Goal: Book appointment/travel/reservation

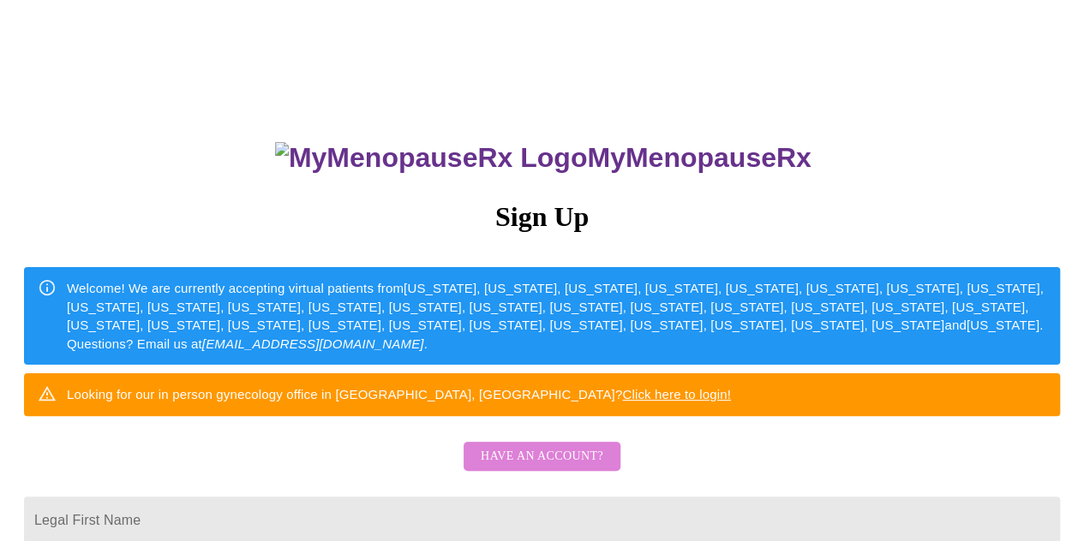
click at [571, 468] on span "Have an account?" at bounding box center [542, 456] width 123 height 21
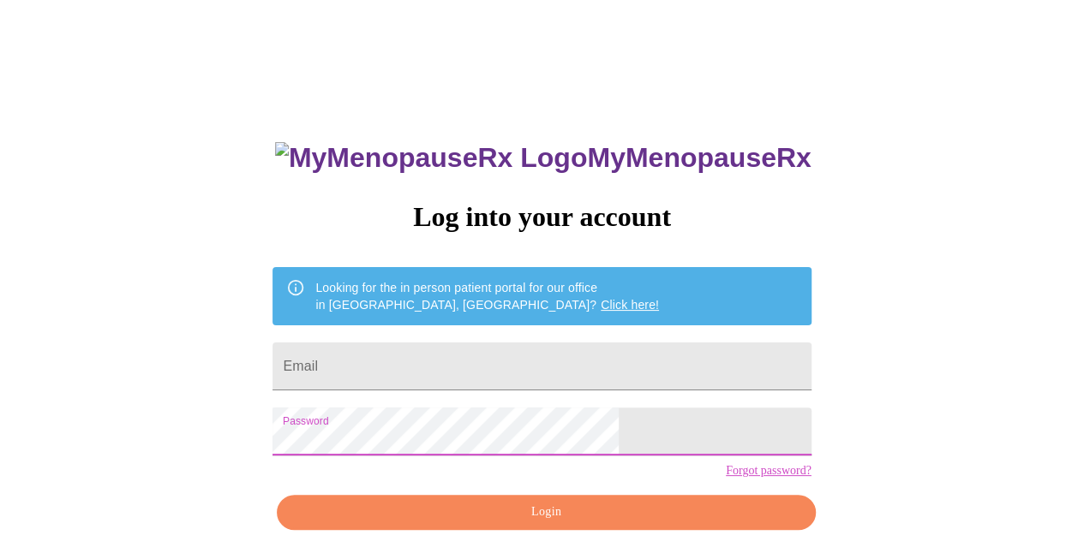
scroll to position [75, 0]
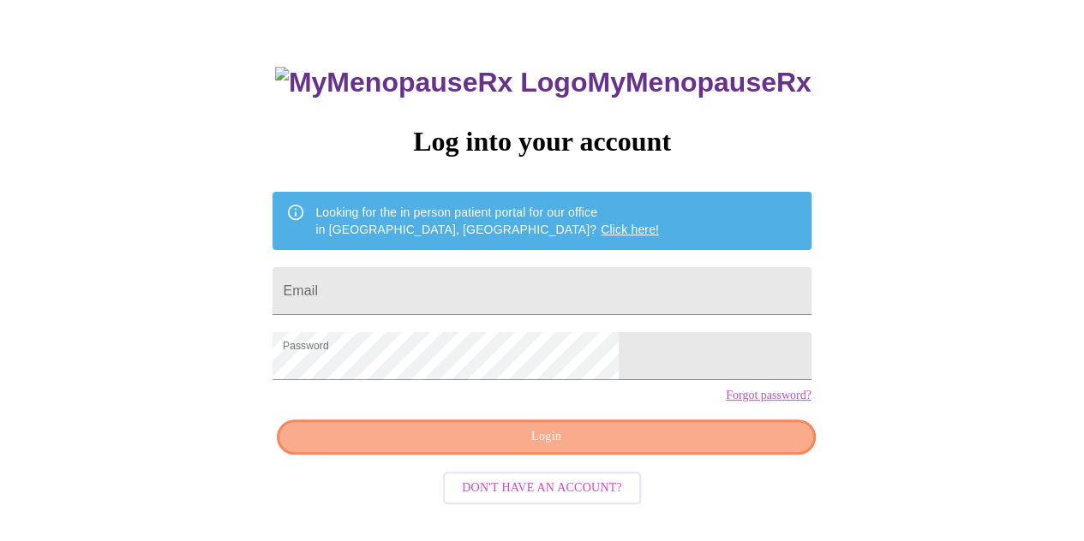
click at [643, 448] on span "Login" at bounding box center [545, 437] width 499 height 21
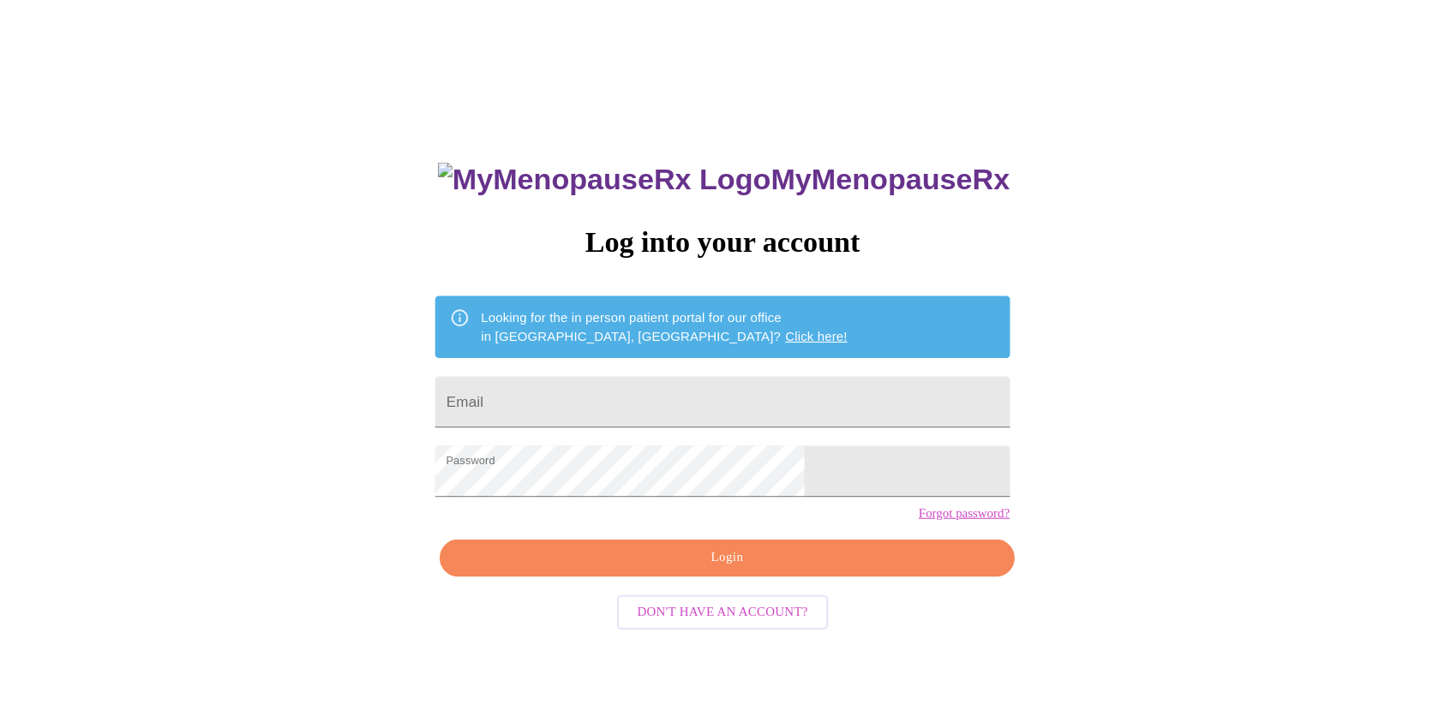
scroll to position [16, 0]
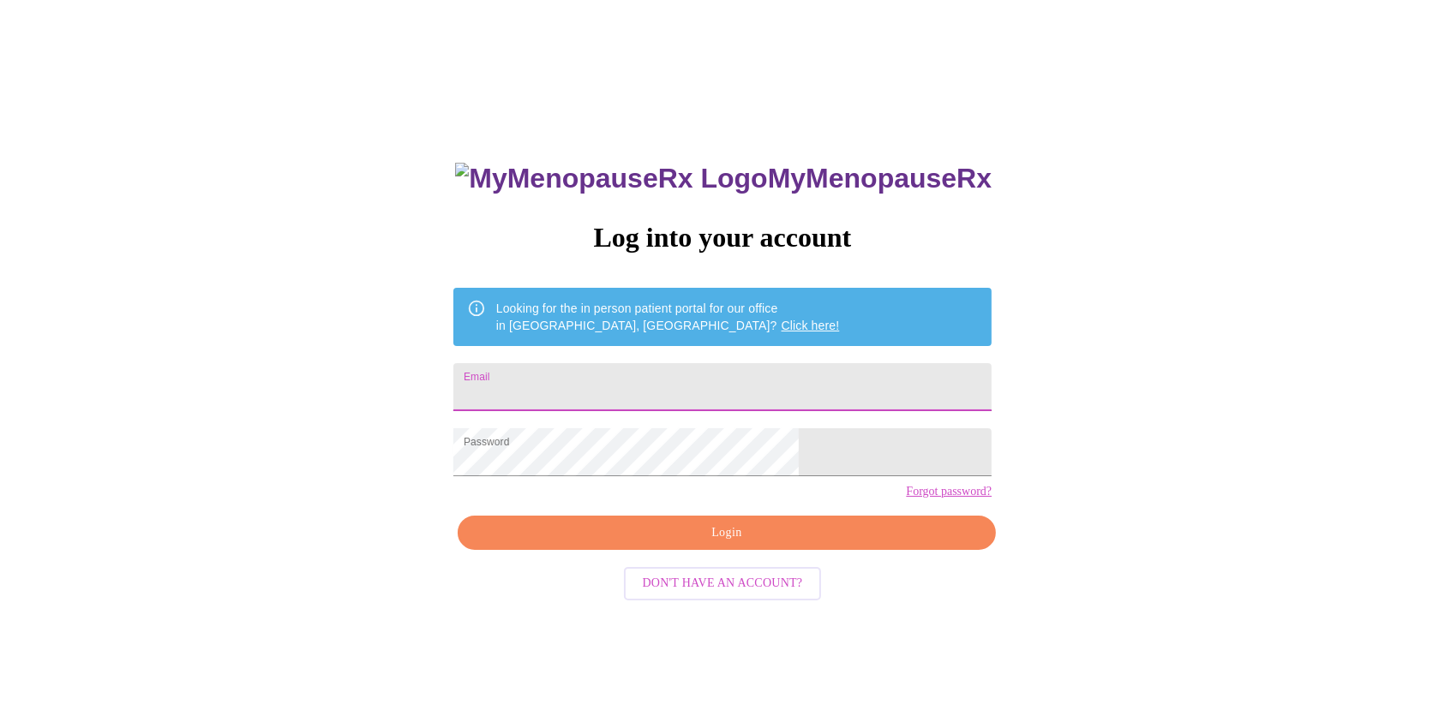
drag, startPoint x: 984, startPoint y: 1, endPoint x: 827, endPoint y: 384, distance: 413.8
click at [827, 384] on input "Email" at bounding box center [722, 387] width 538 height 48
type input "[EMAIL_ADDRESS][DOMAIN_NAME]"
click at [805, 541] on span "Login" at bounding box center [726, 533] width 499 height 21
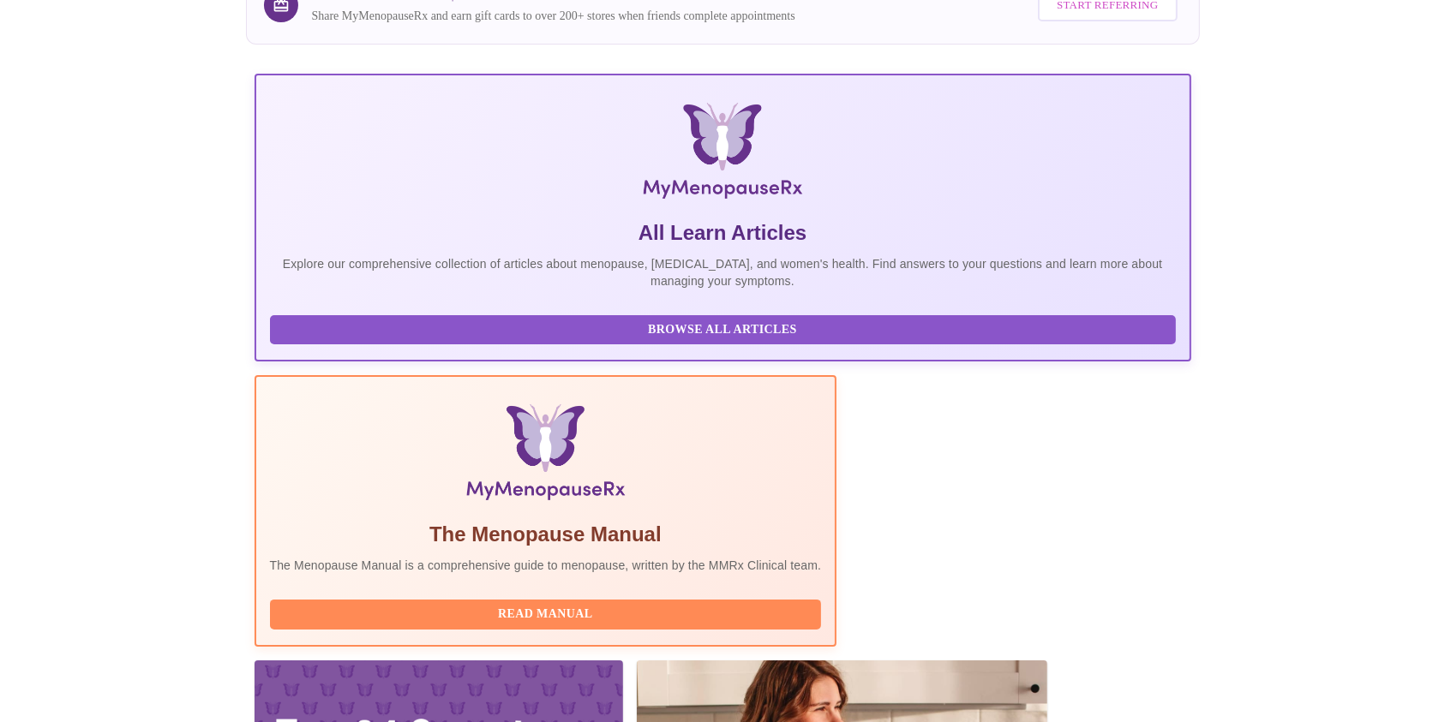
scroll to position [178, 0]
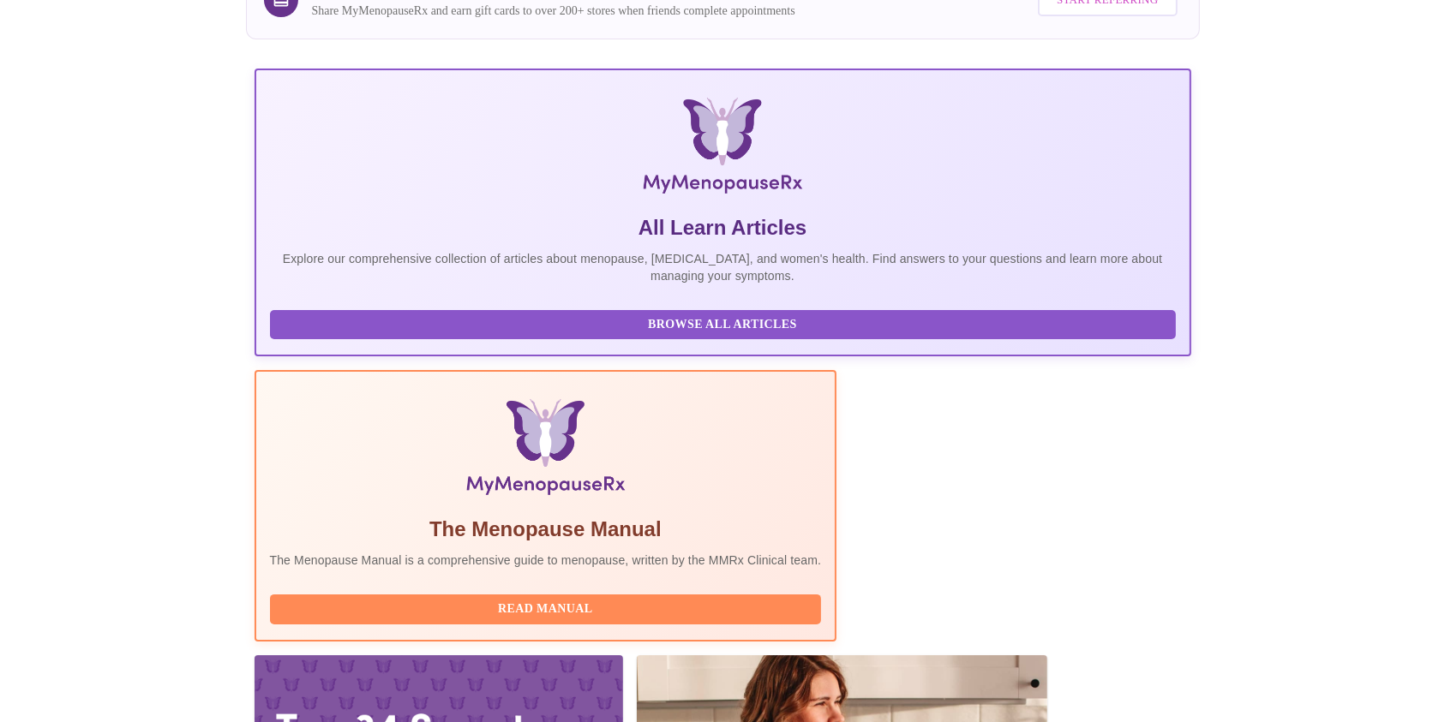
drag, startPoint x: 1443, startPoint y: 205, endPoint x: 1433, endPoint y: 250, distance: 46.6
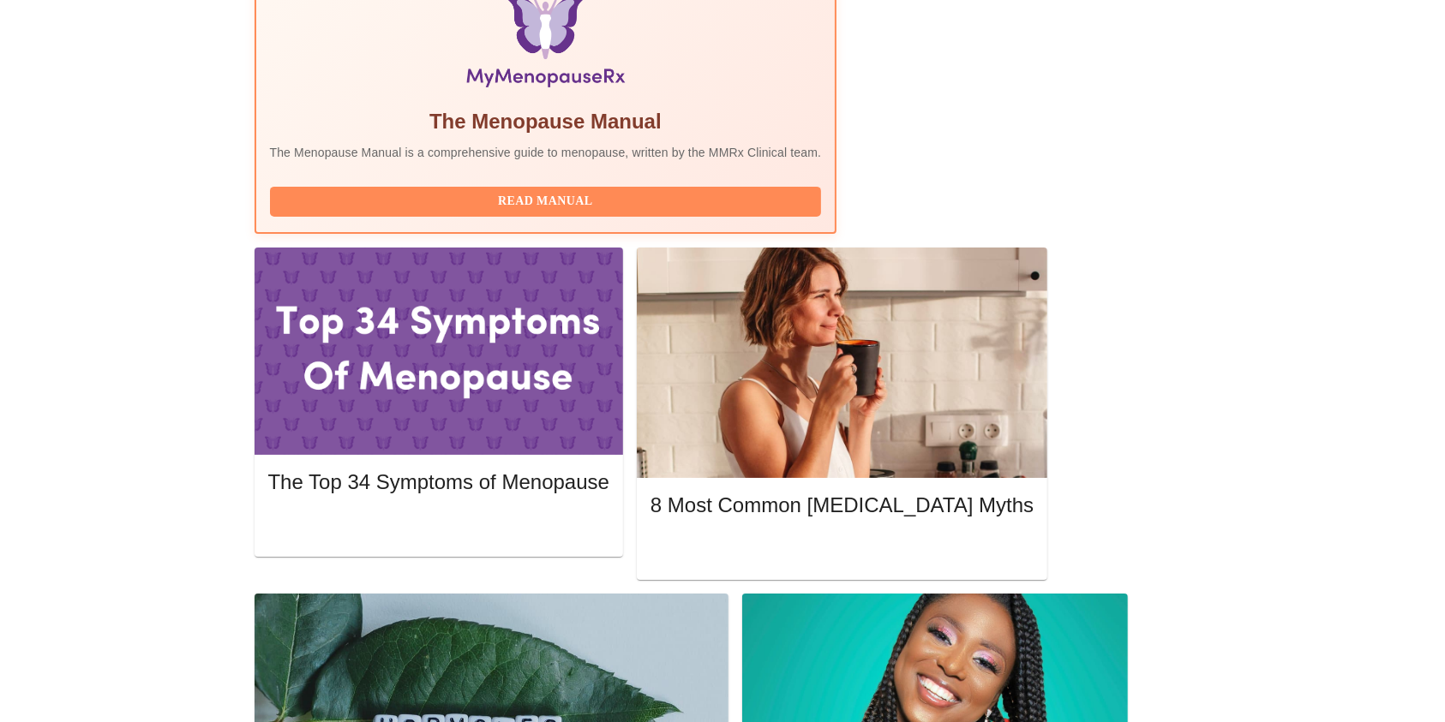
scroll to position [583, 0]
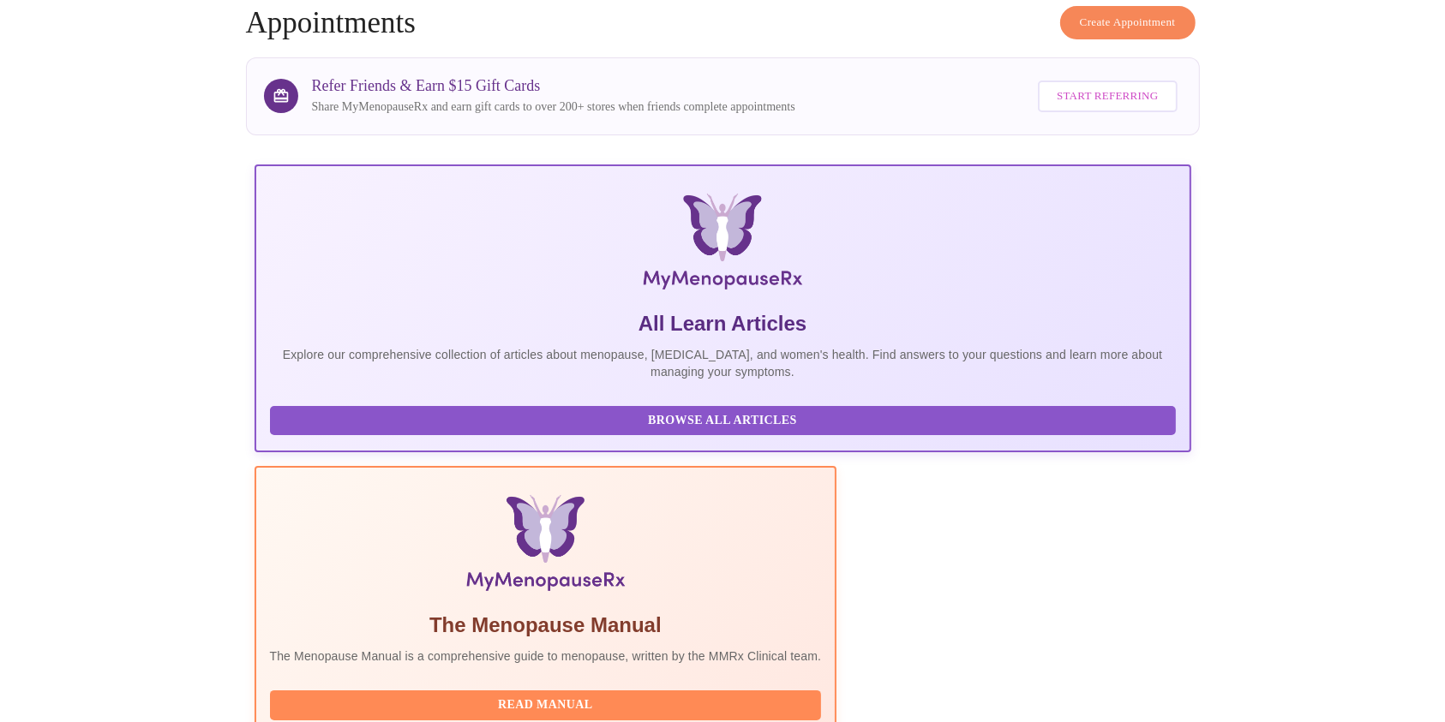
scroll to position [0, 0]
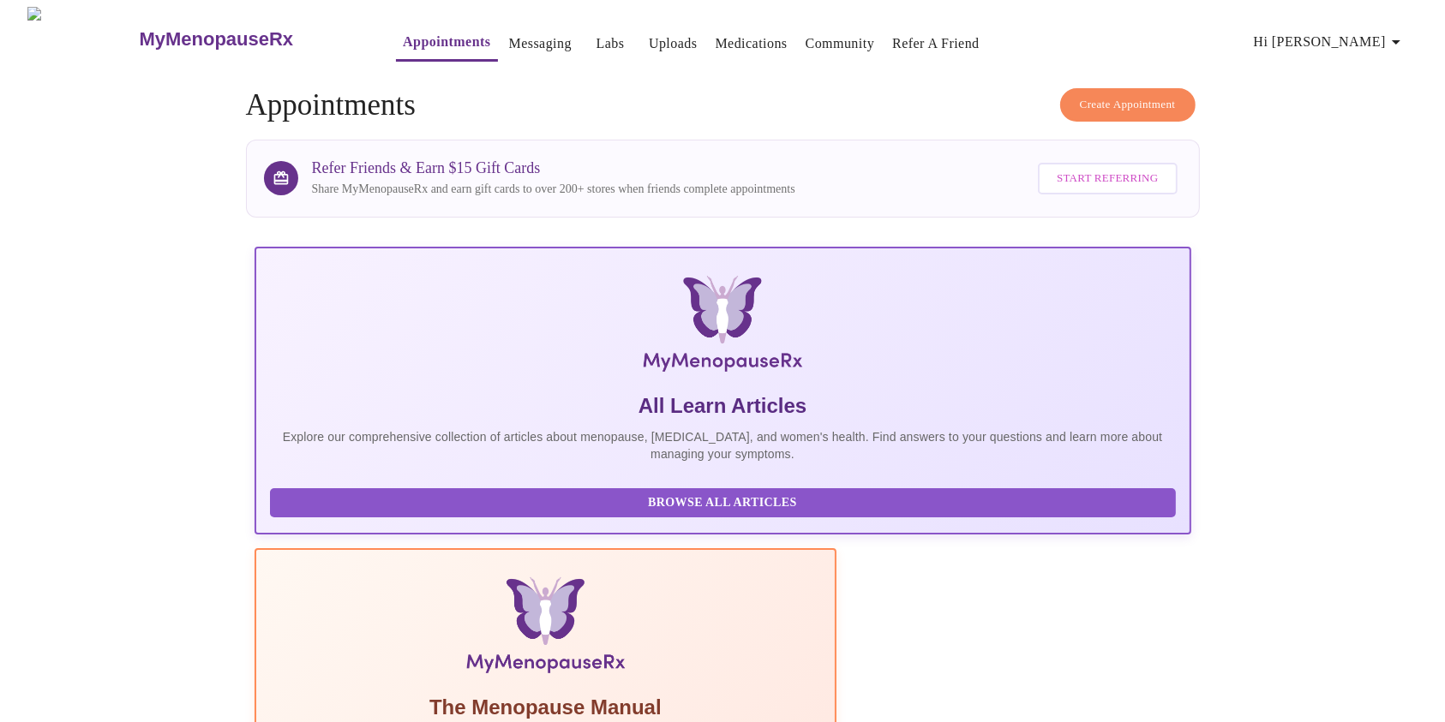
click at [1083, 96] on span "Create Appointment" at bounding box center [1128, 105] width 96 height 20
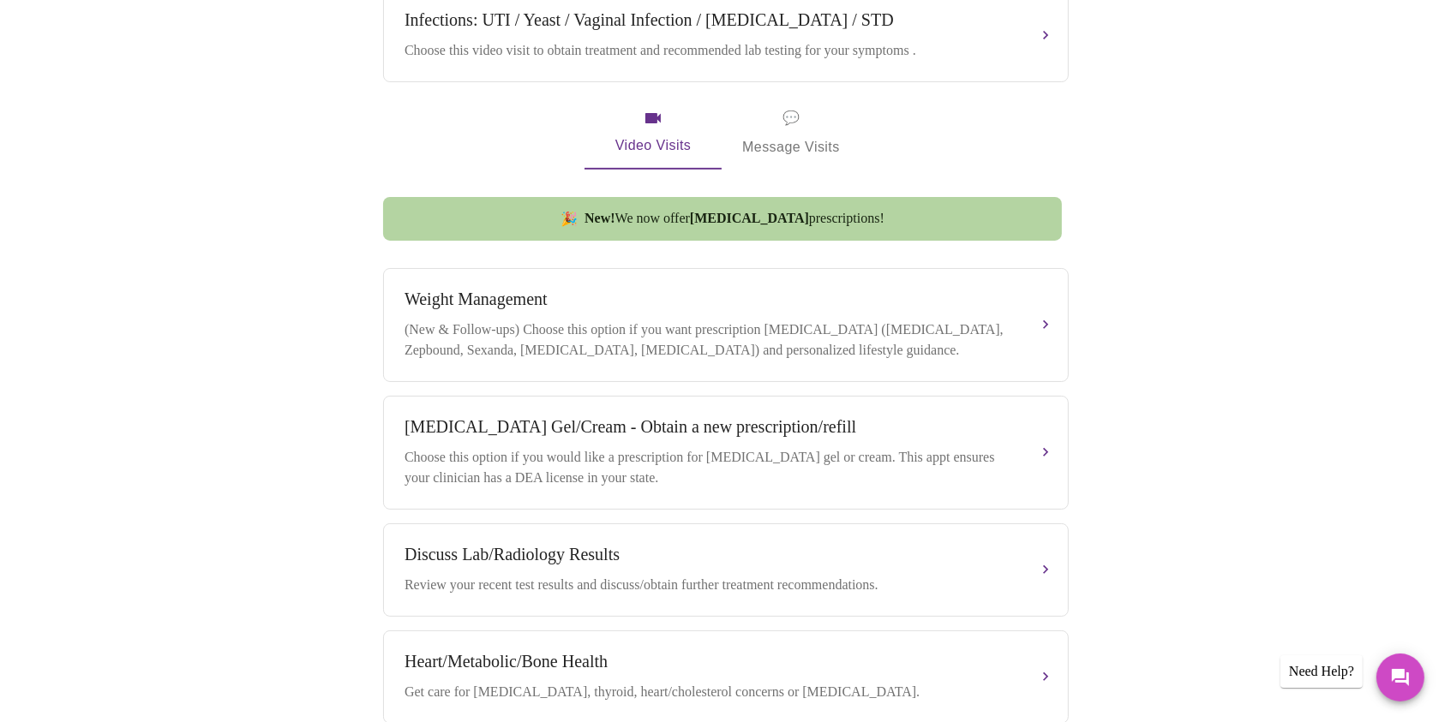
scroll to position [576, 0]
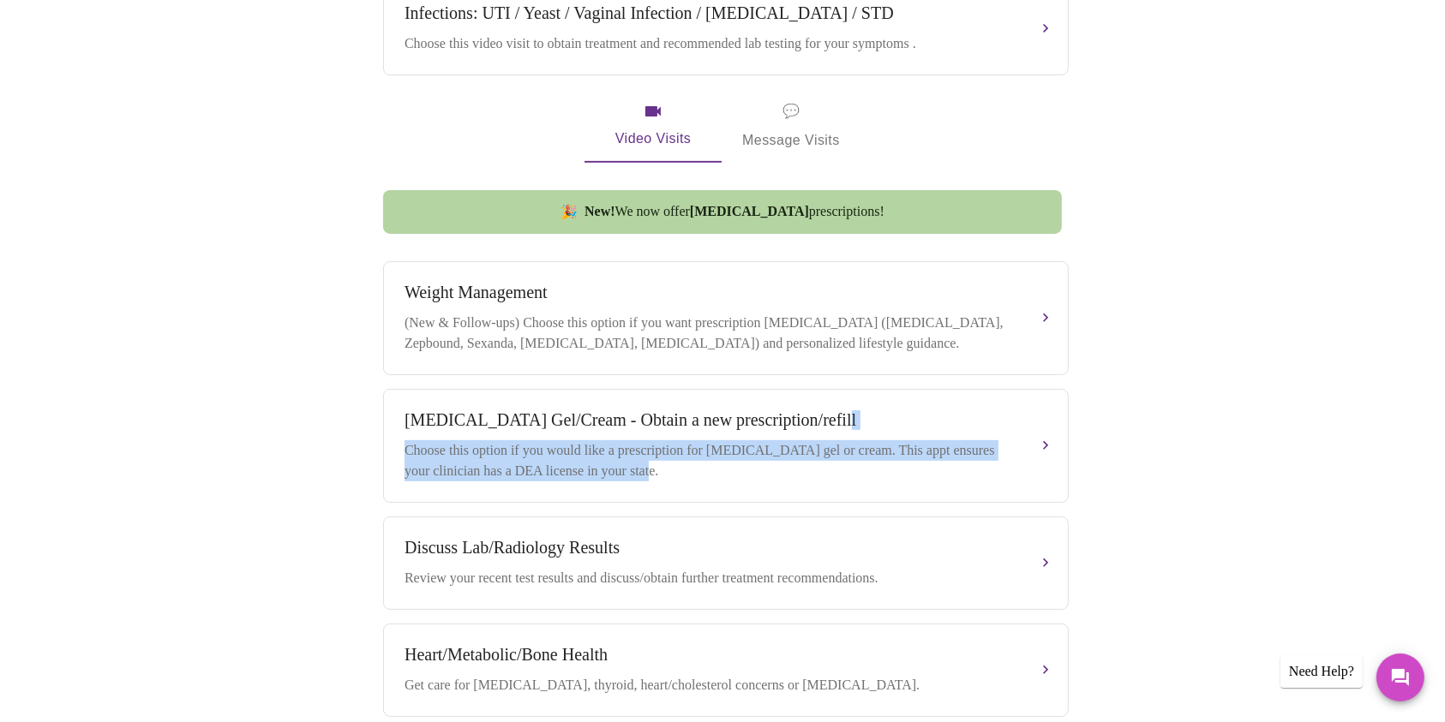
drag, startPoint x: 1433, startPoint y: 426, endPoint x: 1432, endPoint y: 469, distance: 42.8
click at [1083, 469] on div "Book your next visit If you'd like our help with multiple care concerns below, …" at bounding box center [722, 250] width 1431 height 1372
click at [1083, 408] on div "Book your next visit If you'd like our help with multiple care concerns below, …" at bounding box center [722, 250] width 1431 height 1372
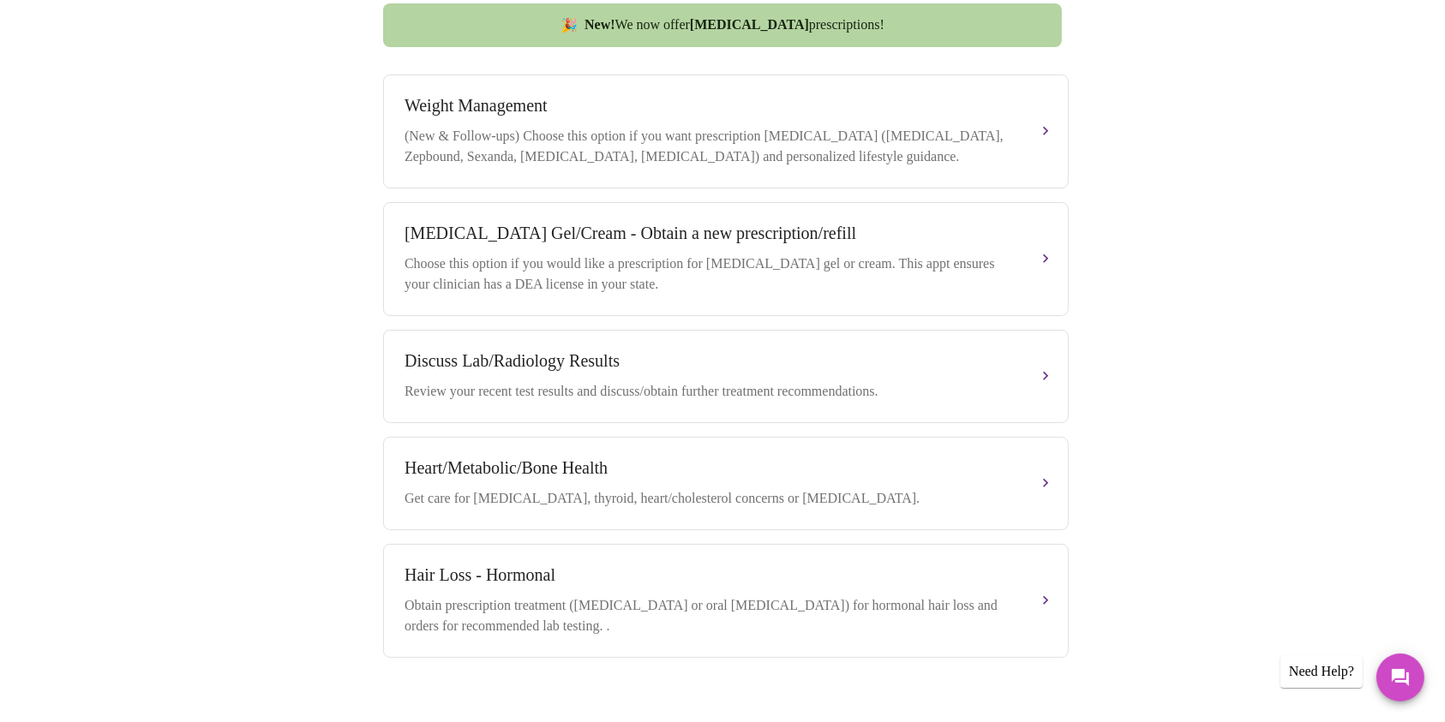
scroll to position [745, 0]
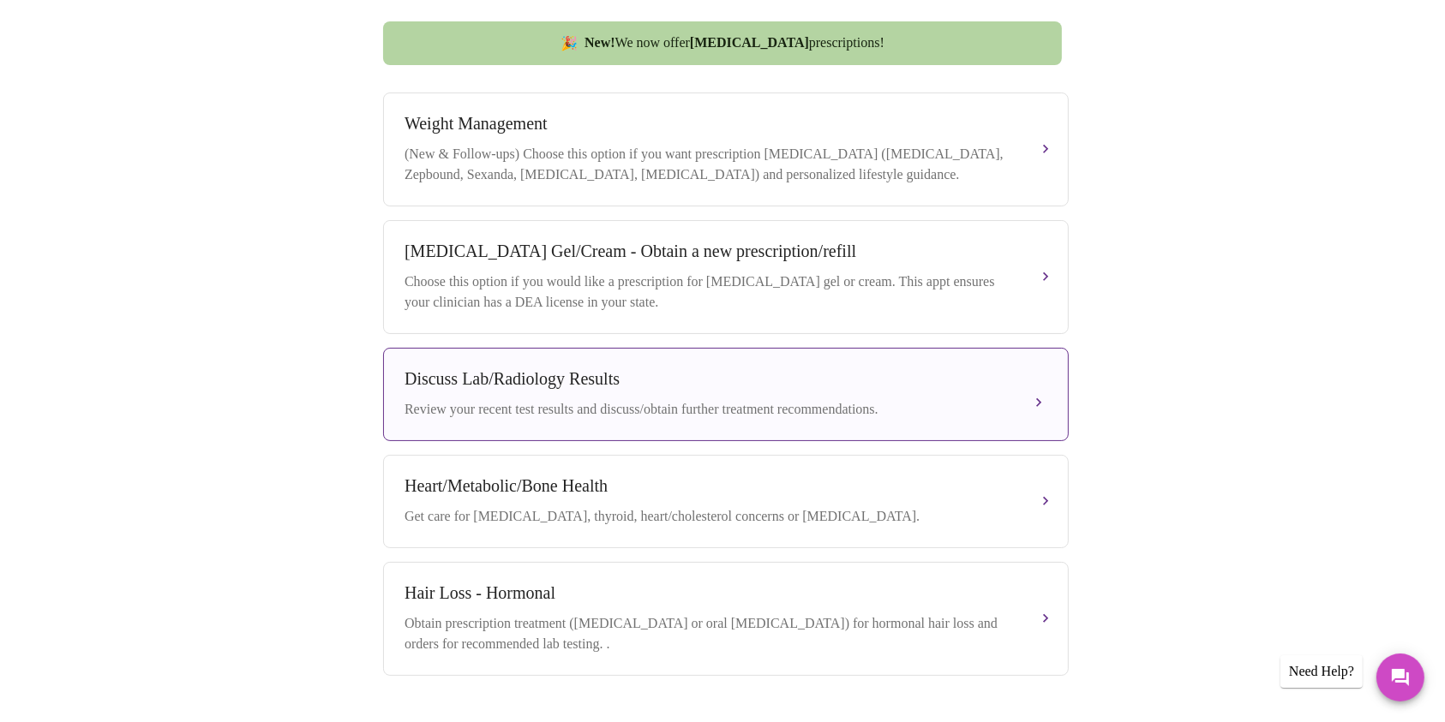
click at [1050, 400] on button "Discuss Lab/Radiology Results Review your recent test results and discuss/obtai…" at bounding box center [725, 394] width 685 height 93
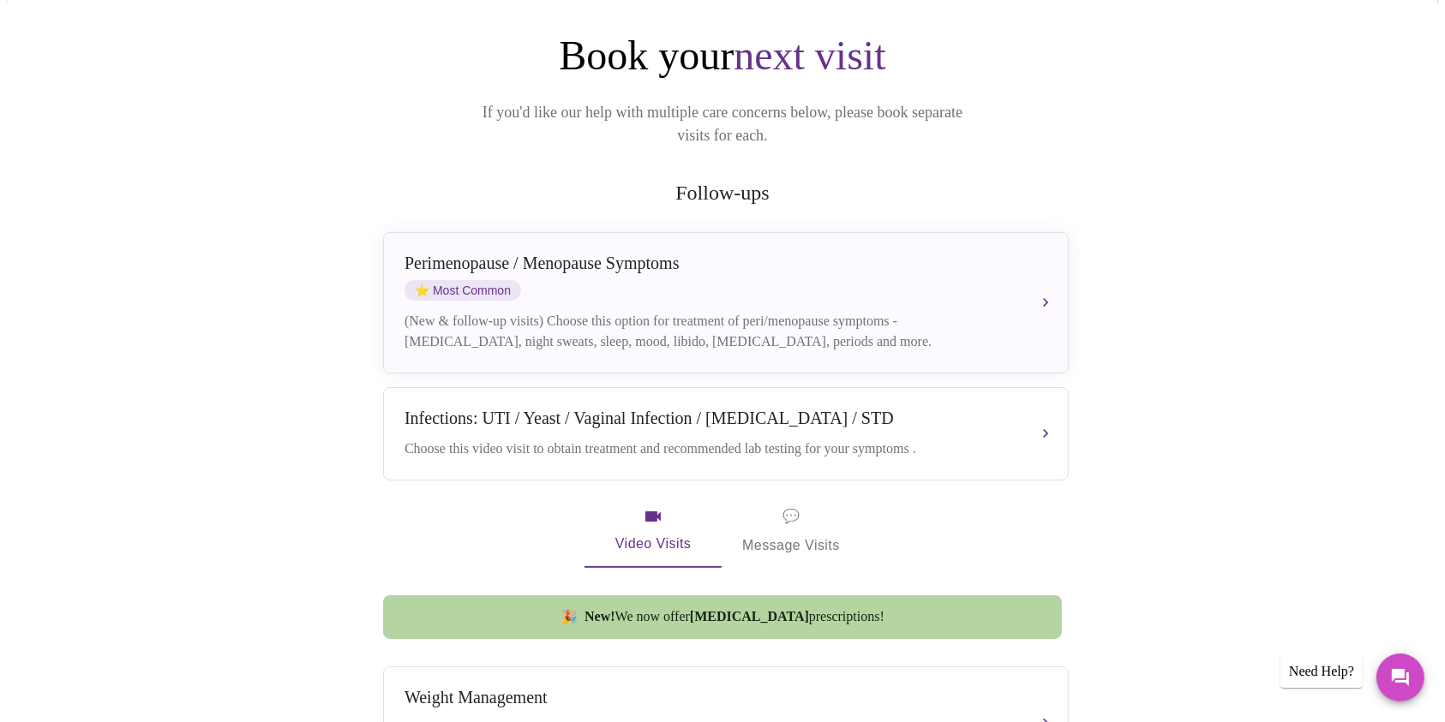
scroll to position [144, 0]
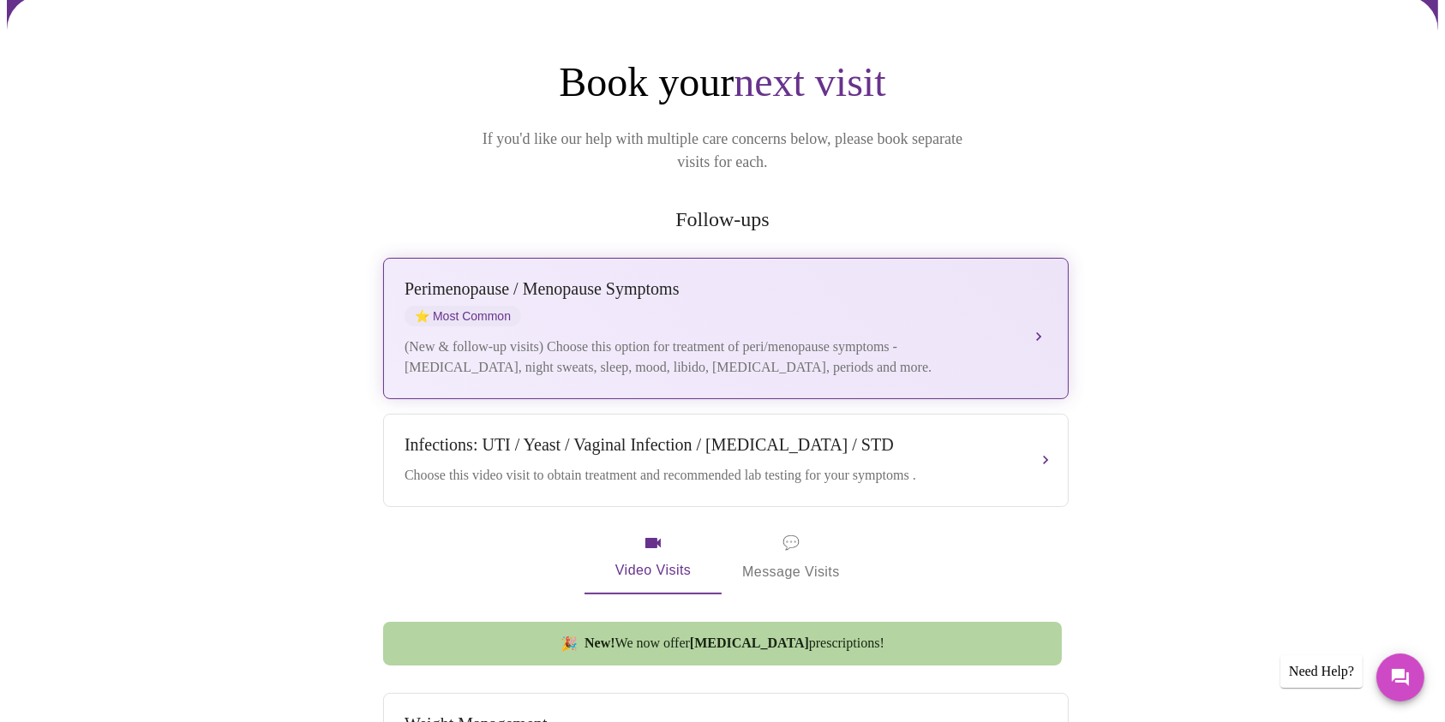
click at [960, 279] on div "[MEDICAL_DATA] / Menopause Symptoms ⭐ Most Common" at bounding box center [708, 302] width 608 height 47
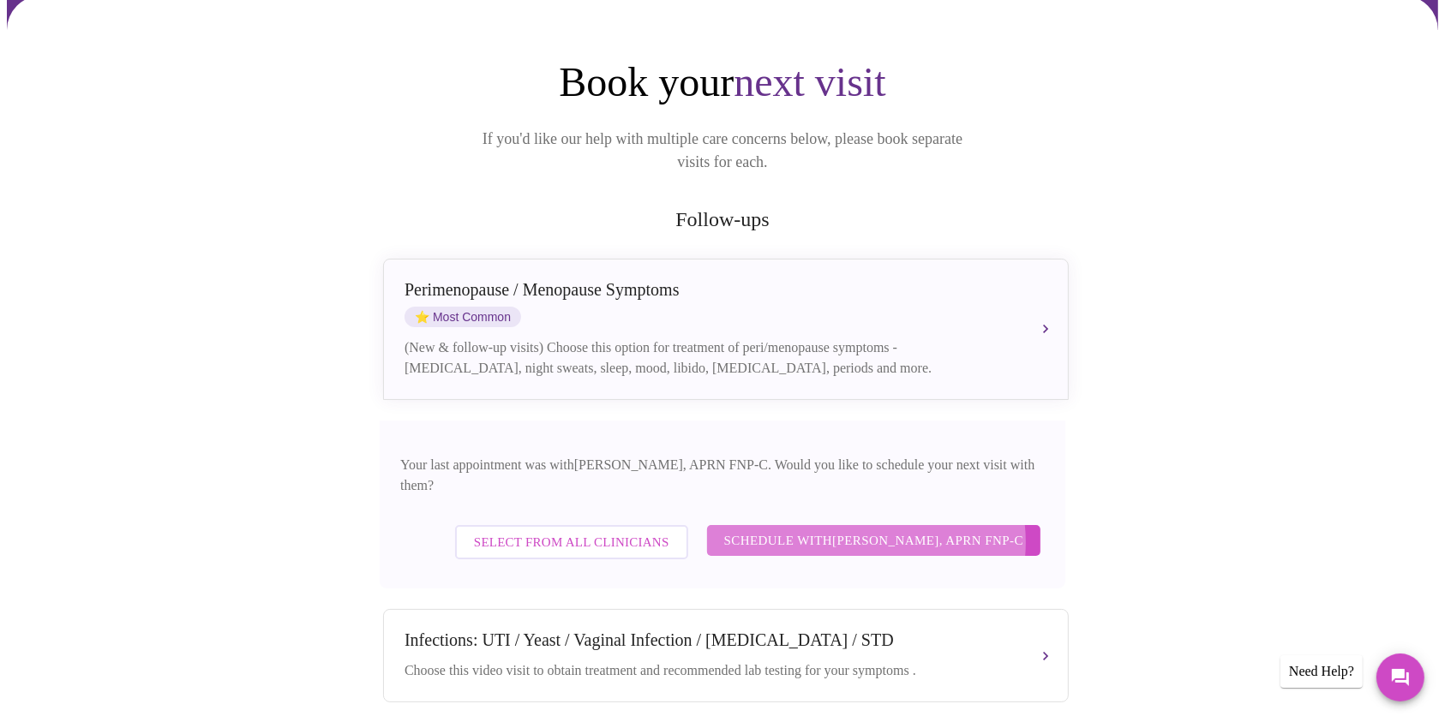
click at [879, 529] on span "Schedule with [PERSON_NAME], APRN FNP-C" at bounding box center [873, 540] width 299 height 22
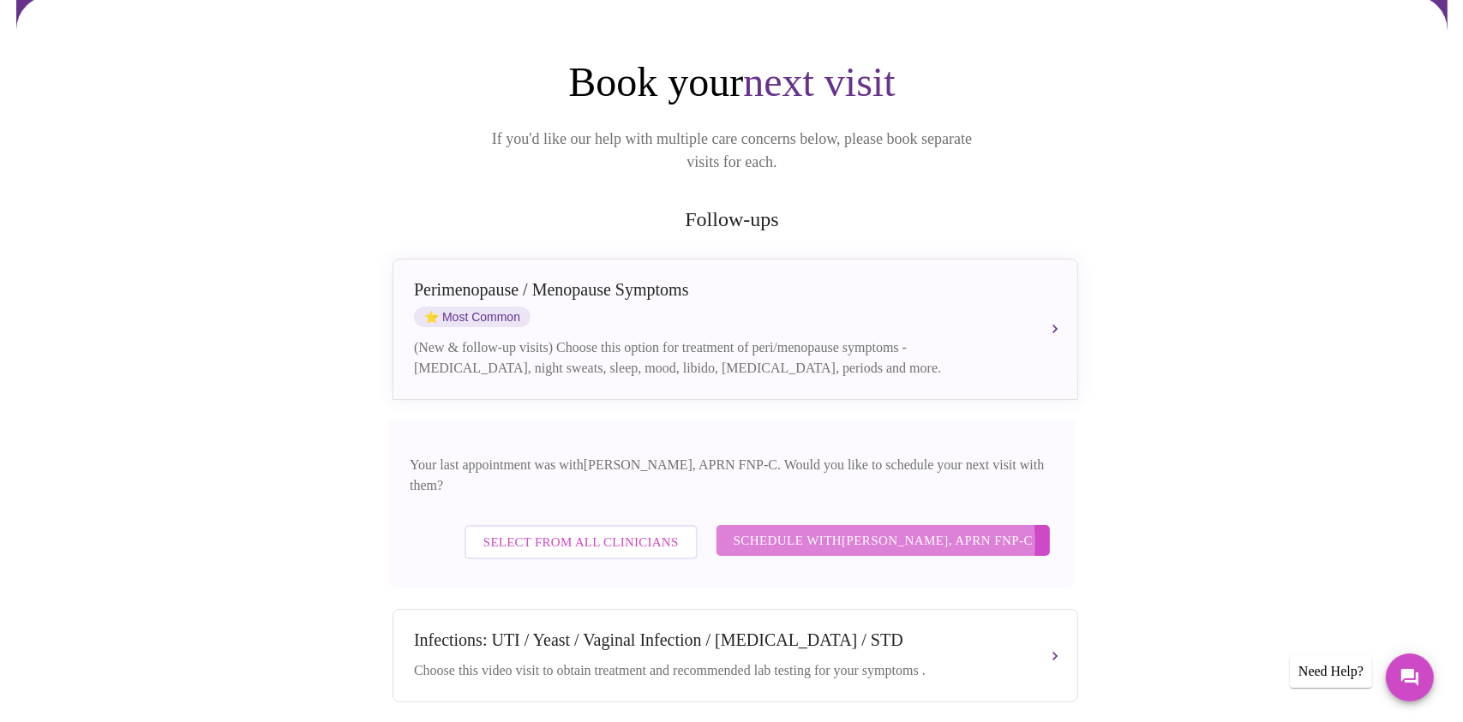
scroll to position [0, 0]
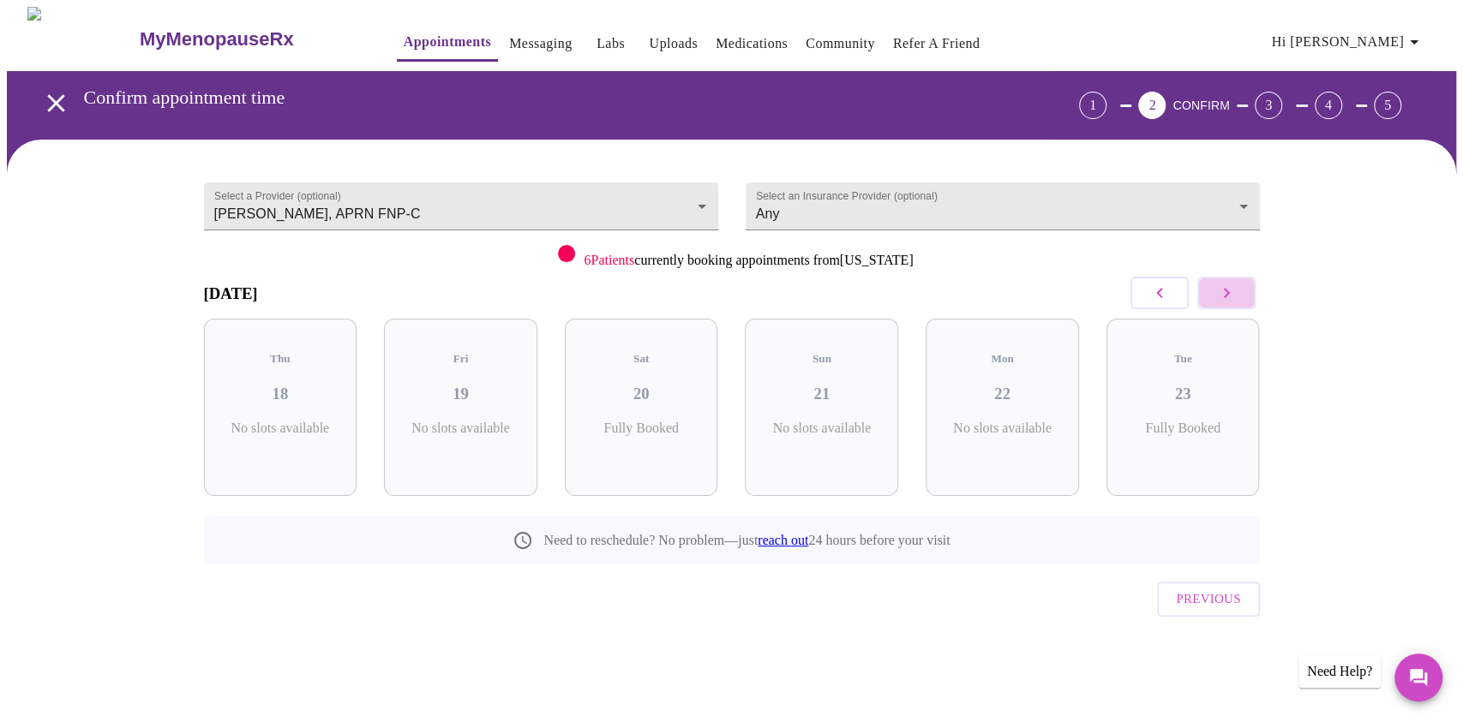
click at [1083, 283] on icon "button" at bounding box center [1226, 293] width 21 height 21
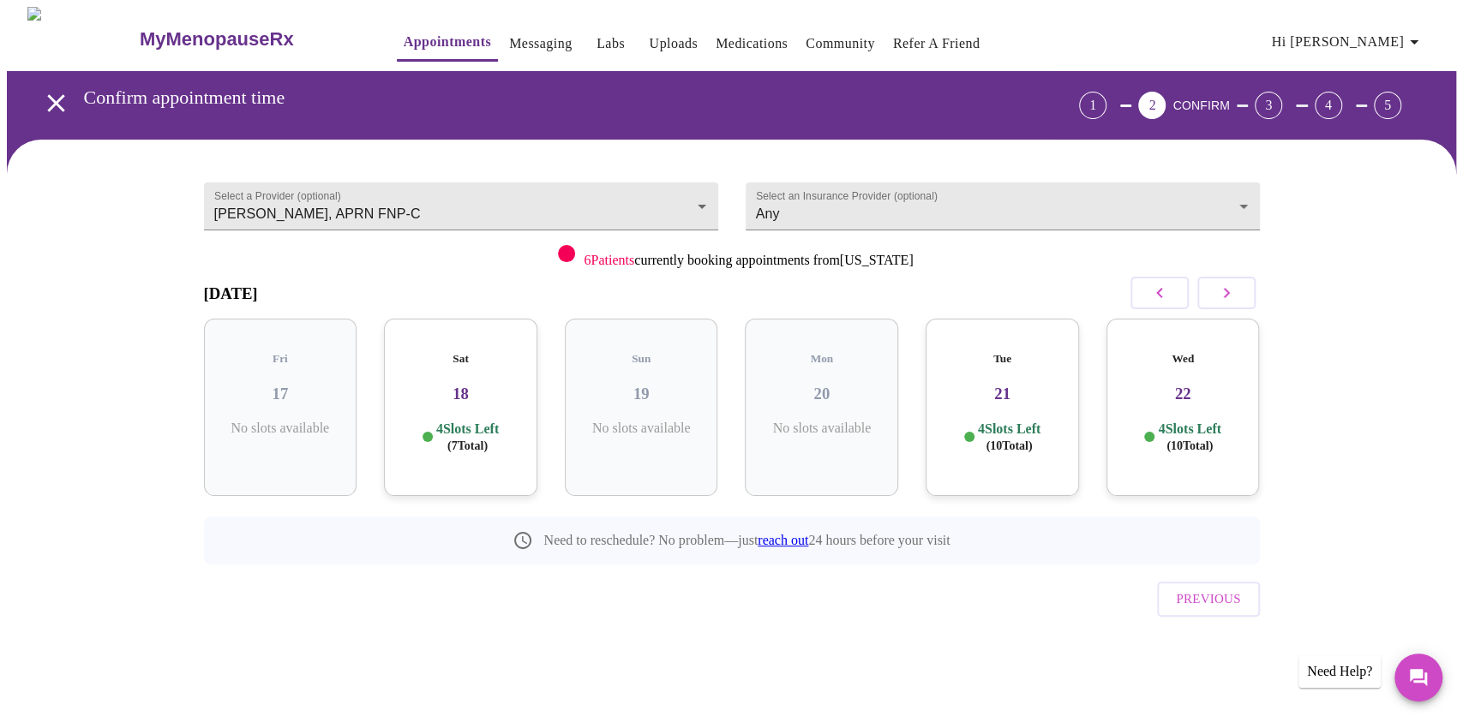
click at [1083, 283] on icon "button" at bounding box center [1226, 293] width 21 height 21
click at [1083, 284] on icon "button" at bounding box center [1226, 293] width 21 height 21
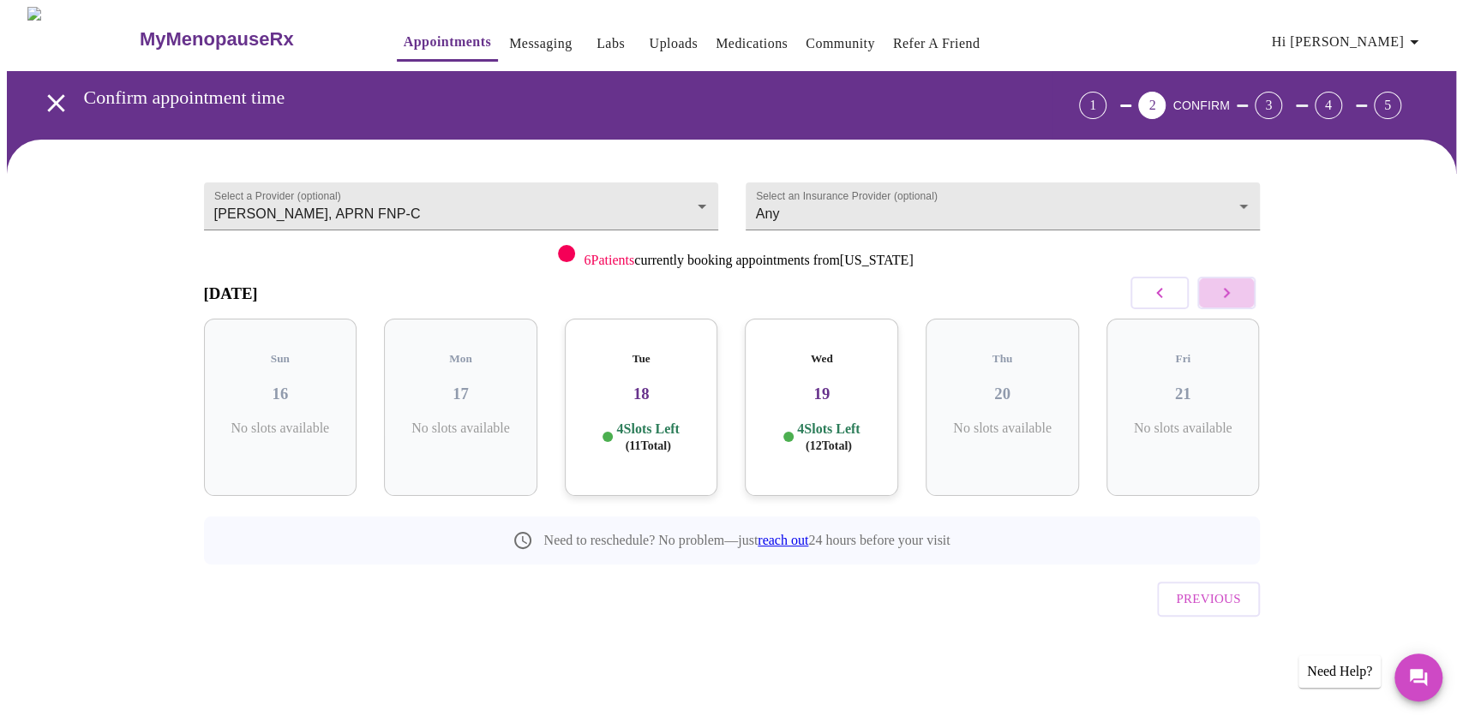
click at [1083, 284] on icon "button" at bounding box center [1226, 293] width 21 height 21
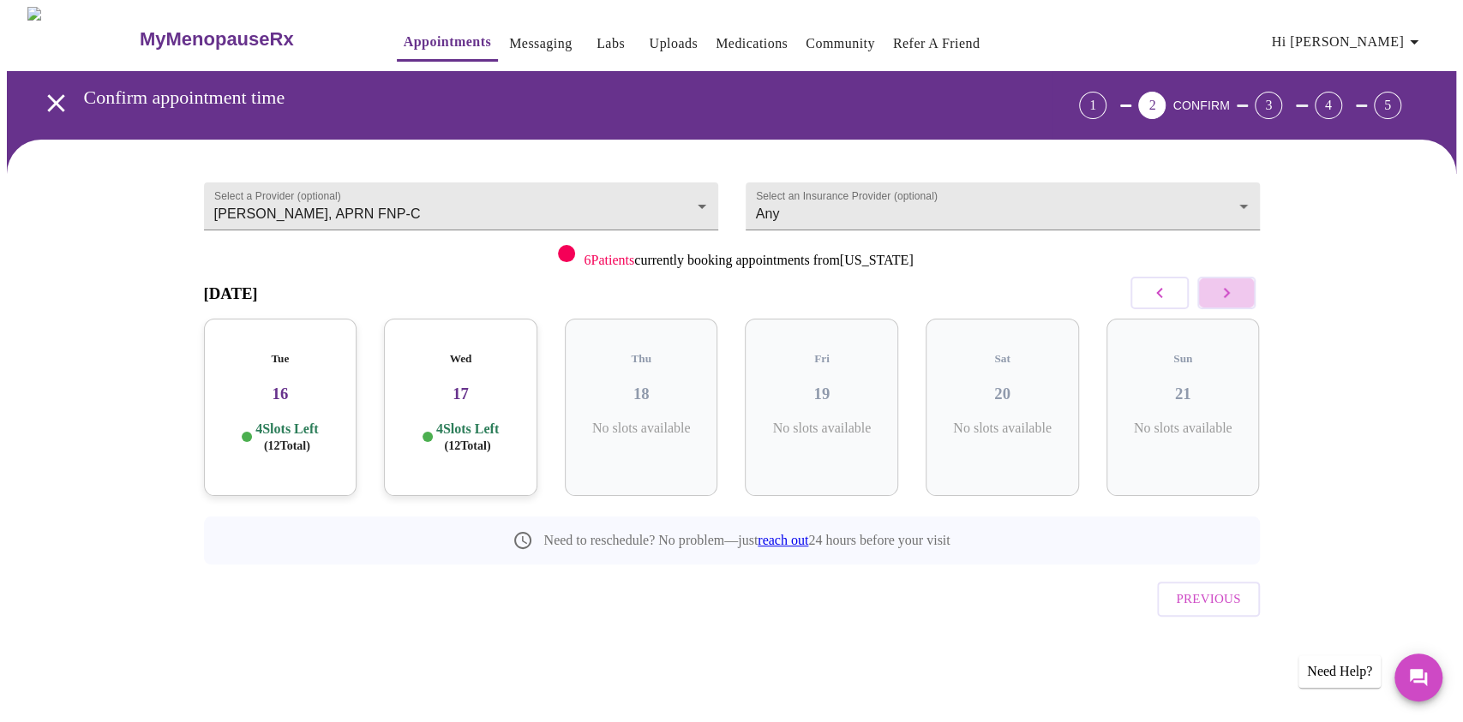
click at [1083, 284] on icon "button" at bounding box center [1226, 293] width 21 height 21
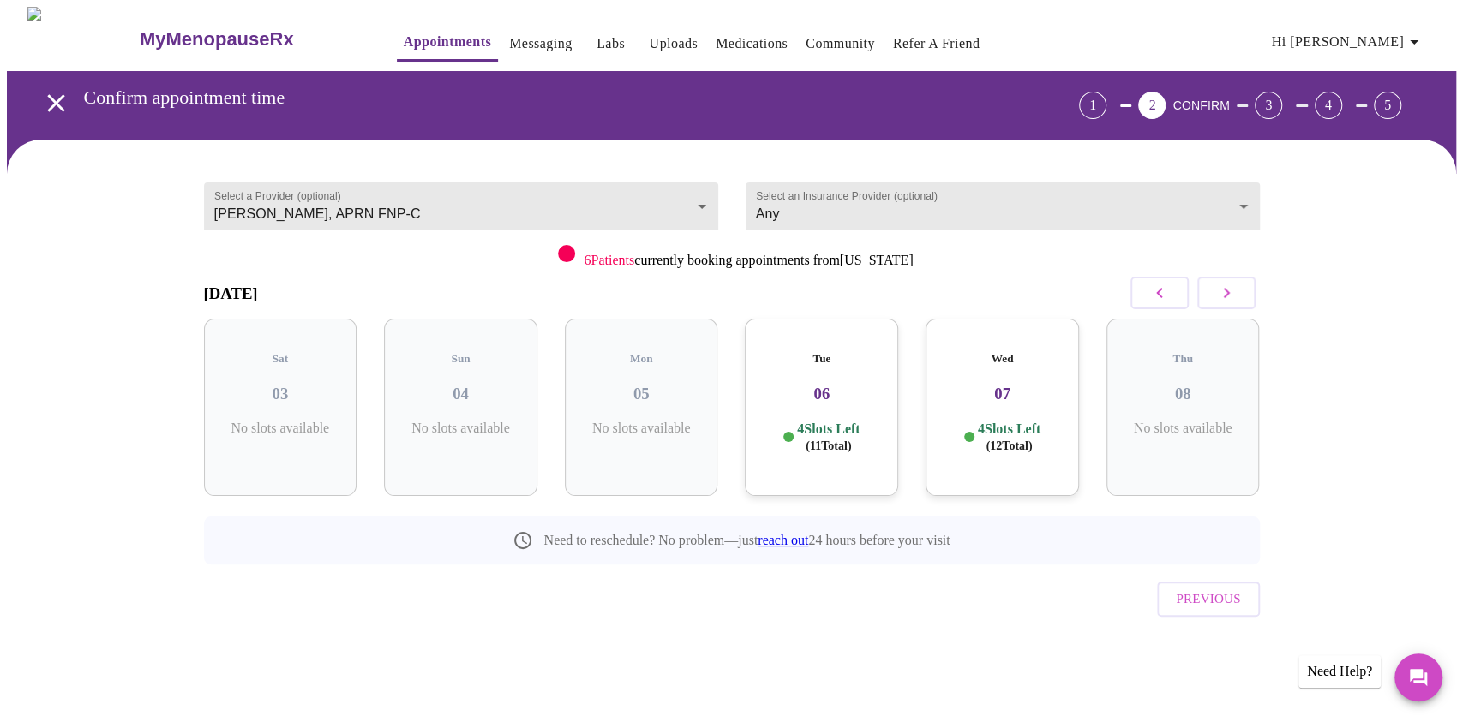
click at [1083, 284] on icon "button" at bounding box center [1226, 293] width 21 height 21
click at [1083, 289] on icon "button" at bounding box center [1226, 293] width 6 height 10
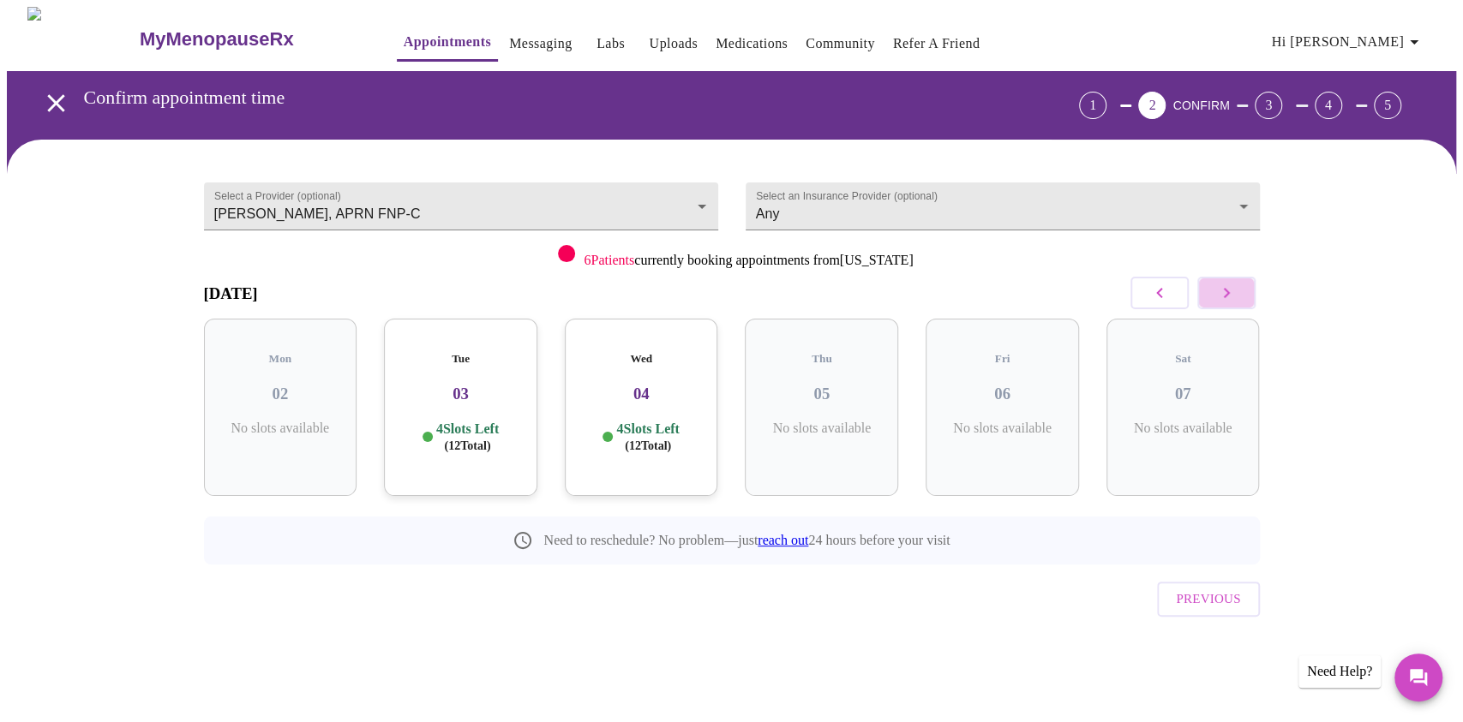
click at [1083, 289] on icon "button" at bounding box center [1226, 293] width 6 height 10
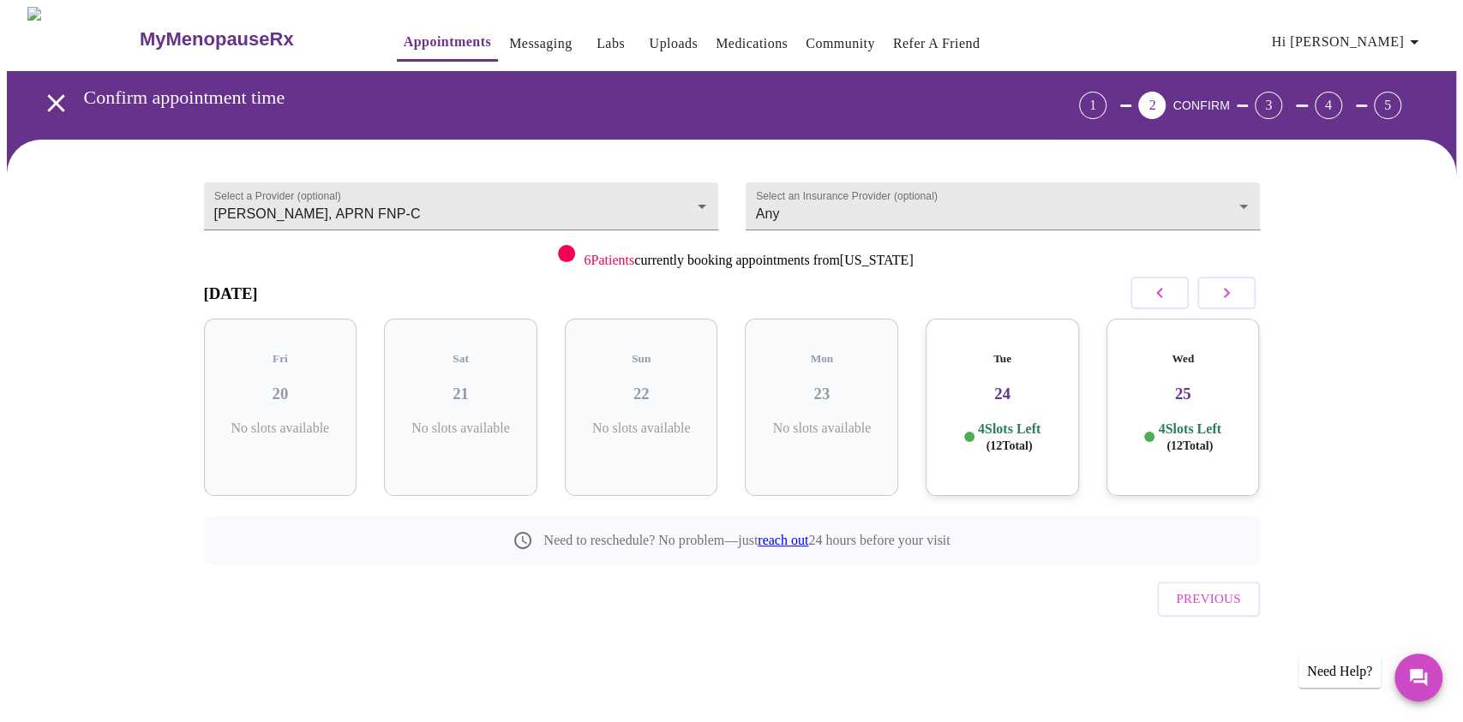
click at [1083, 289] on icon "button" at bounding box center [1226, 293] width 6 height 10
click at [1083, 286] on icon "button" at bounding box center [1159, 293] width 21 height 21
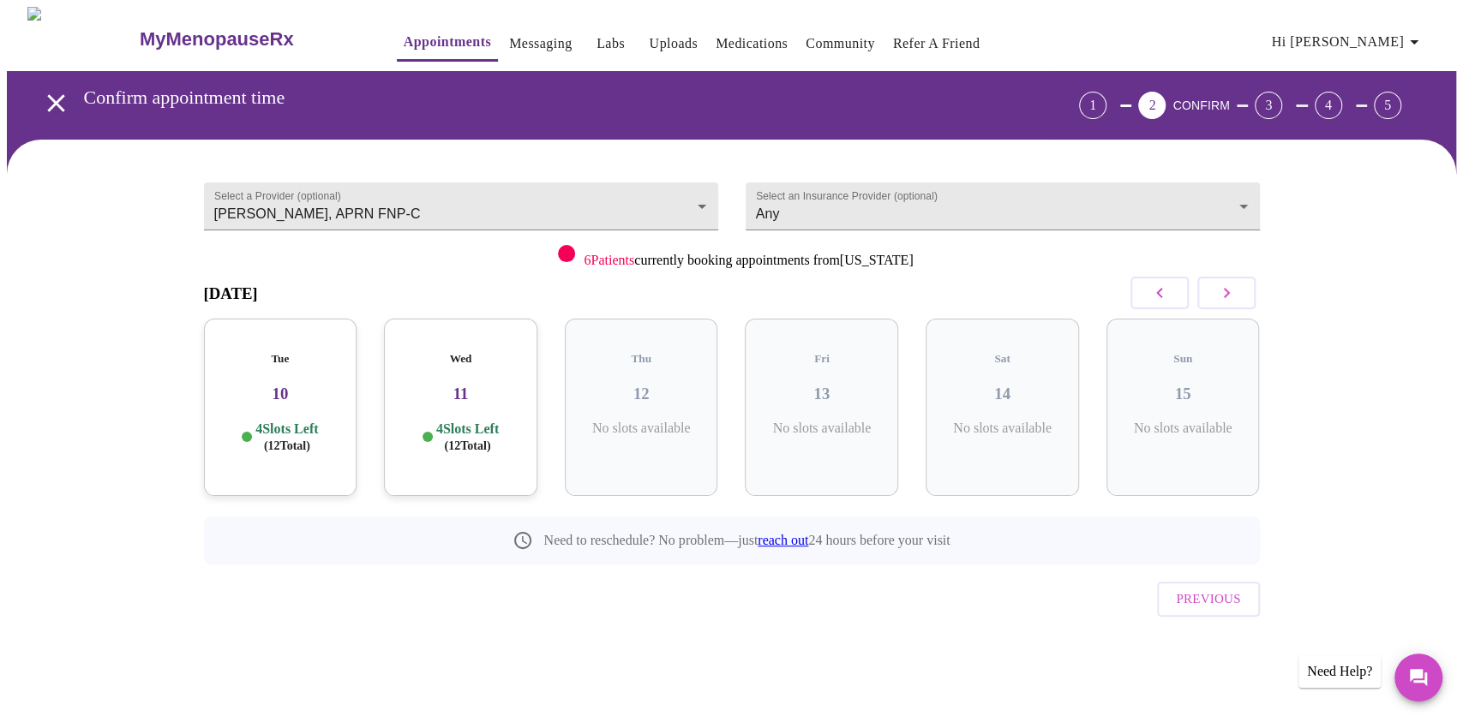
click at [1083, 286] on icon "button" at bounding box center [1159, 293] width 21 height 21
